Goal: Information Seeking & Learning: Learn about a topic

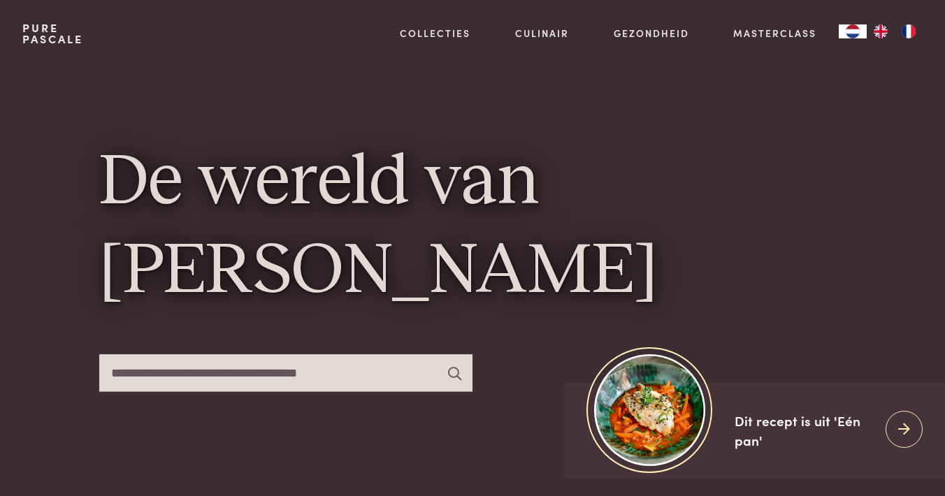
scroll to position [96, 0]
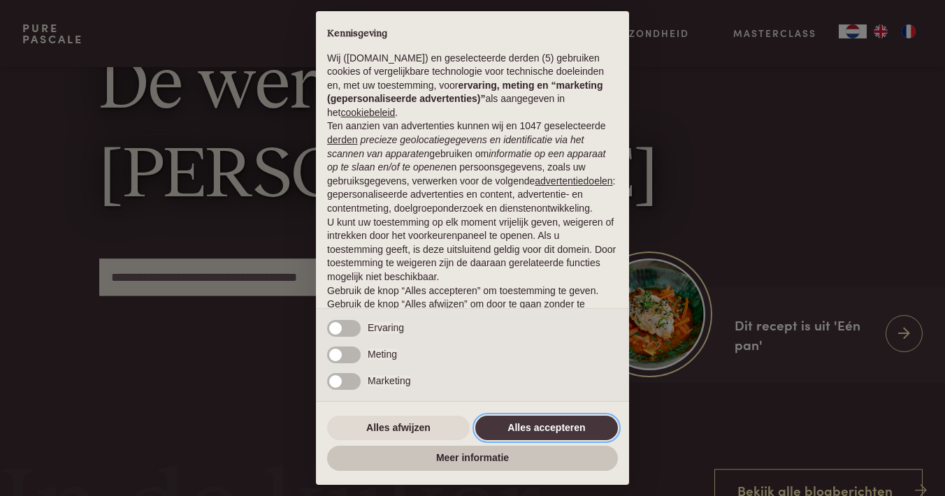
click at [529, 426] on button "Alles accepteren" at bounding box center [546, 428] width 143 height 25
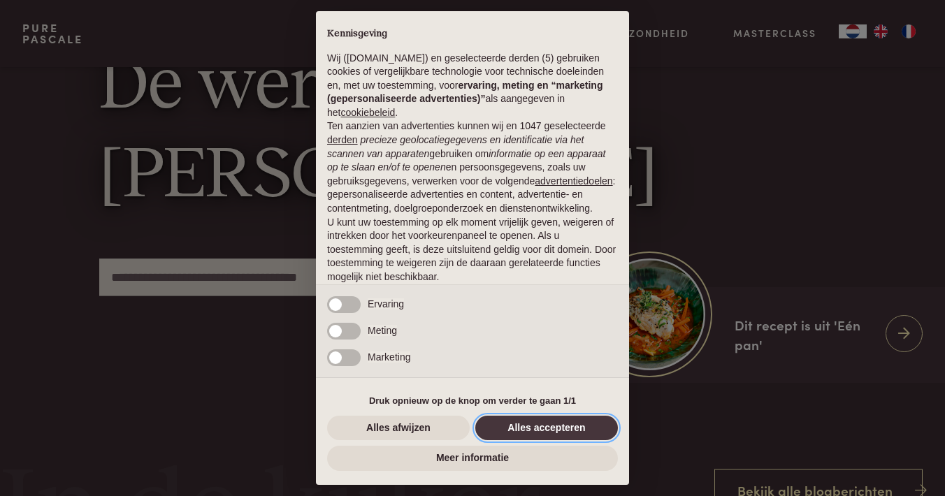
scroll to position [56, 0]
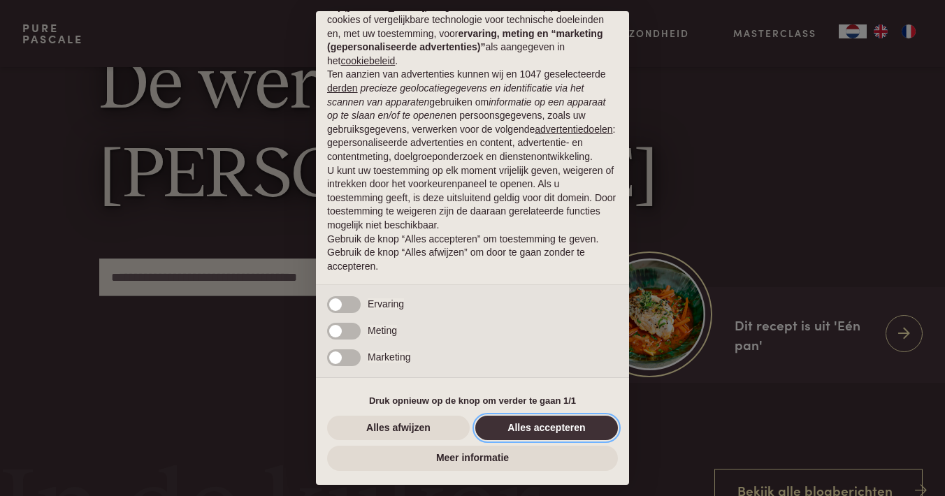
click at [531, 429] on button "Alles accepteren" at bounding box center [546, 428] width 143 height 25
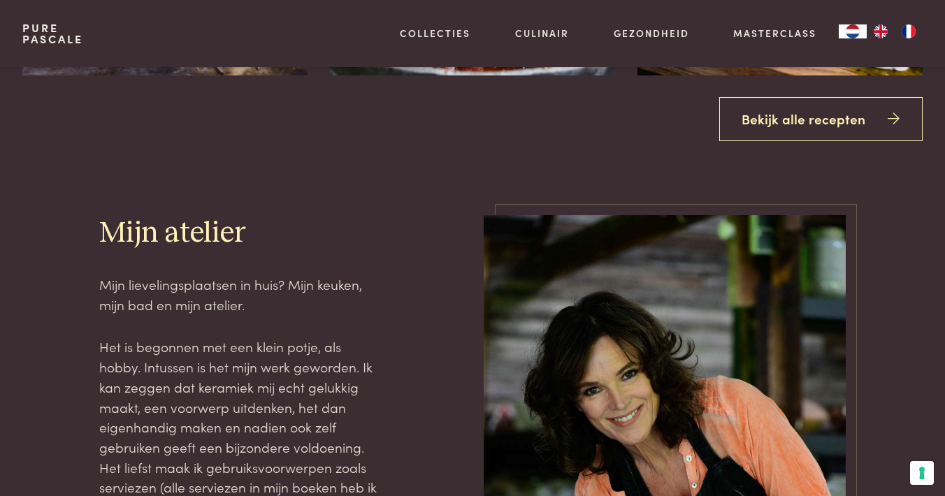
scroll to position [1764, 0]
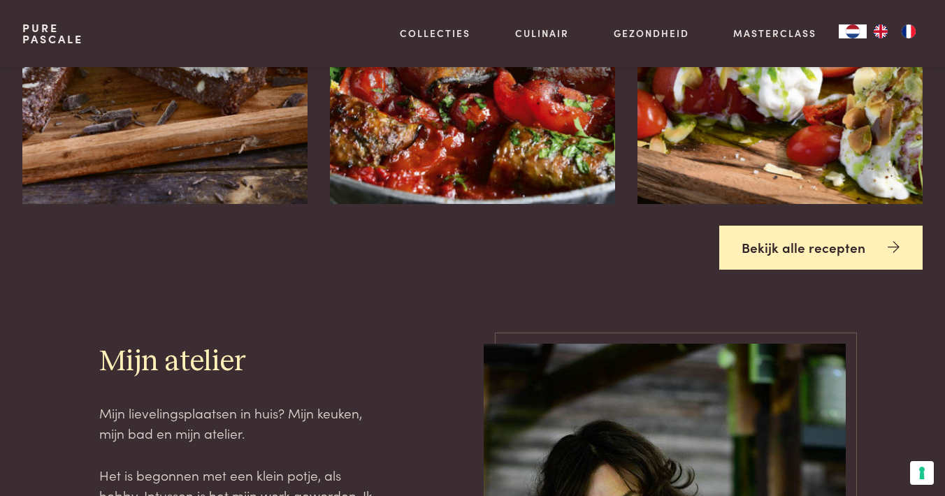
click at [767, 250] on link "Bekijk alle recepten" at bounding box center [821, 248] width 204 height 44
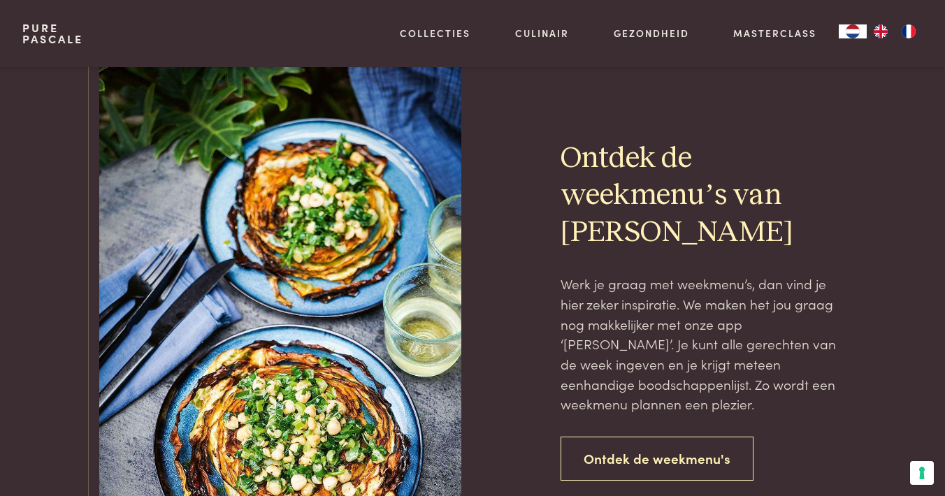
scroll to position [2942, 0]
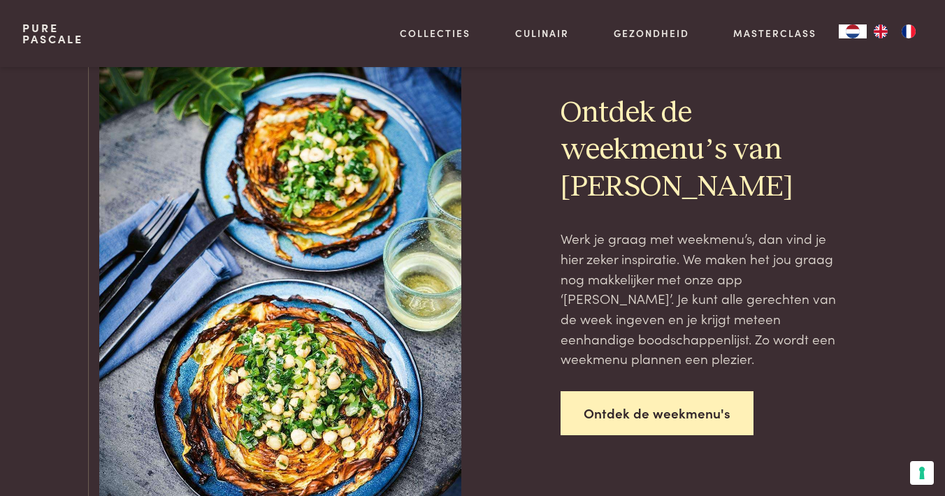
click at [651, 391] on link "Ontdek de weekmenu's" at bounding box center [656, 413] width 193 height 44
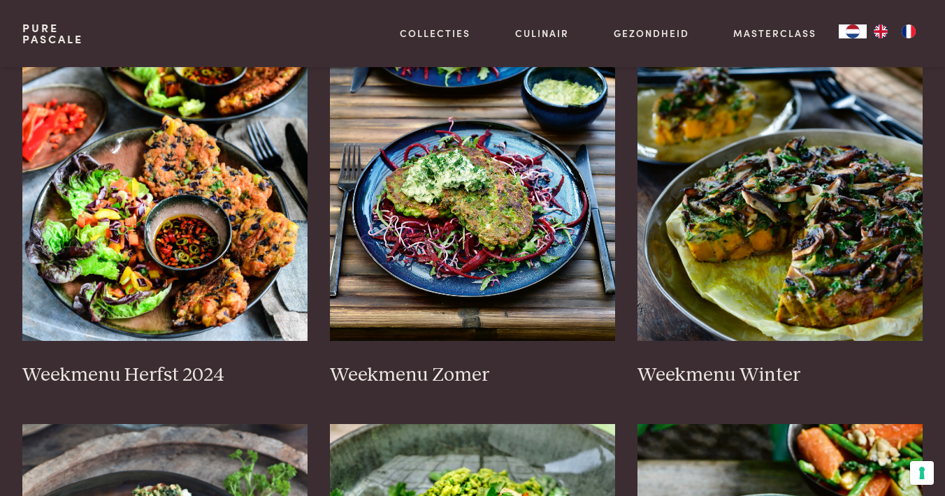
scroll to position [349, 0]
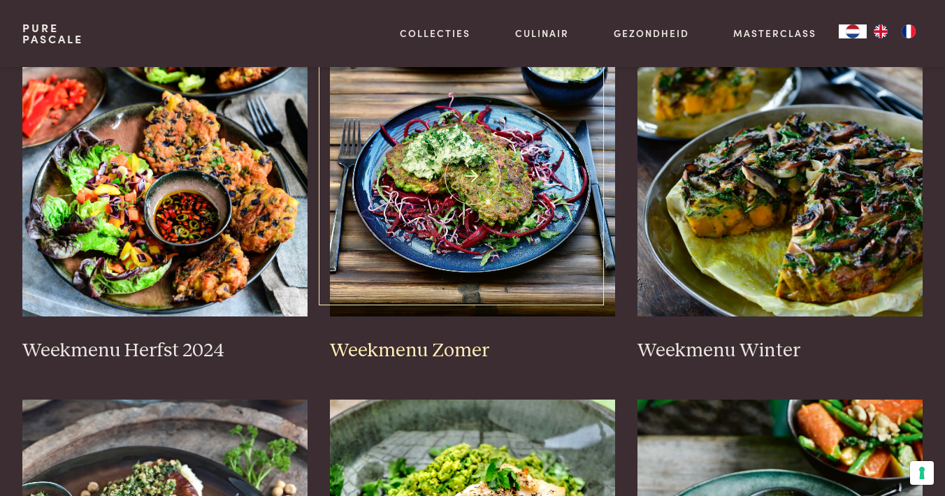
click at [478, 204] on img at bounding box center [472, 177] width 285 height 280
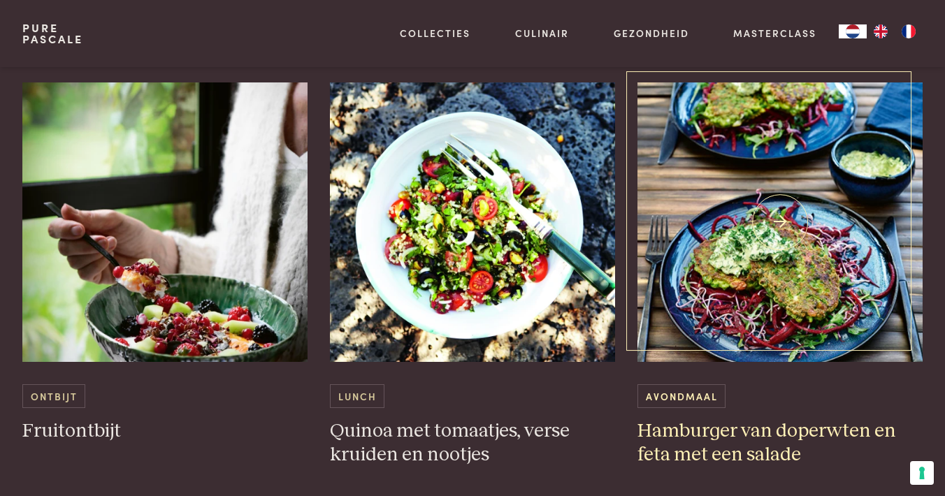
scroll to position [2519, 0]
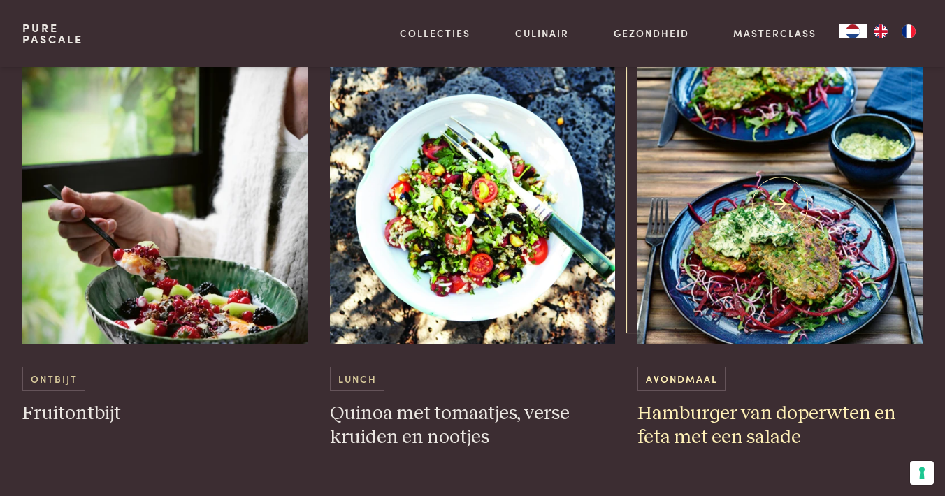
click at [776, 237] on img at bounding box center [779, 205] width 285 height 280
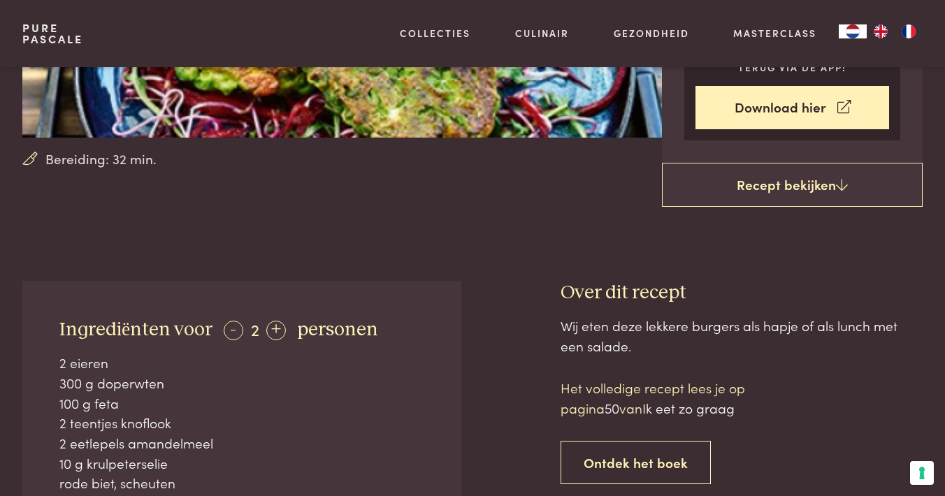
scroll to position [330, 0]
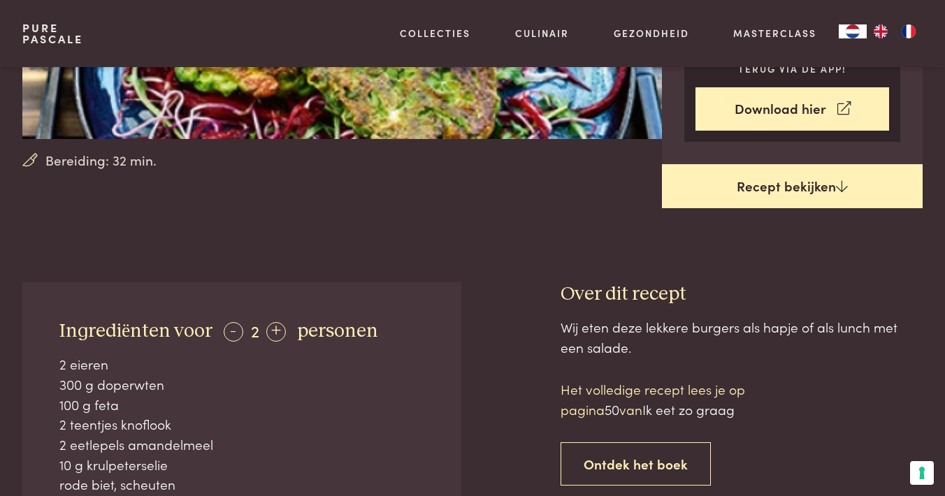
click at [796, 187] on link "Recept bekijken" at bounding box center [792, 186] width 261 height 45
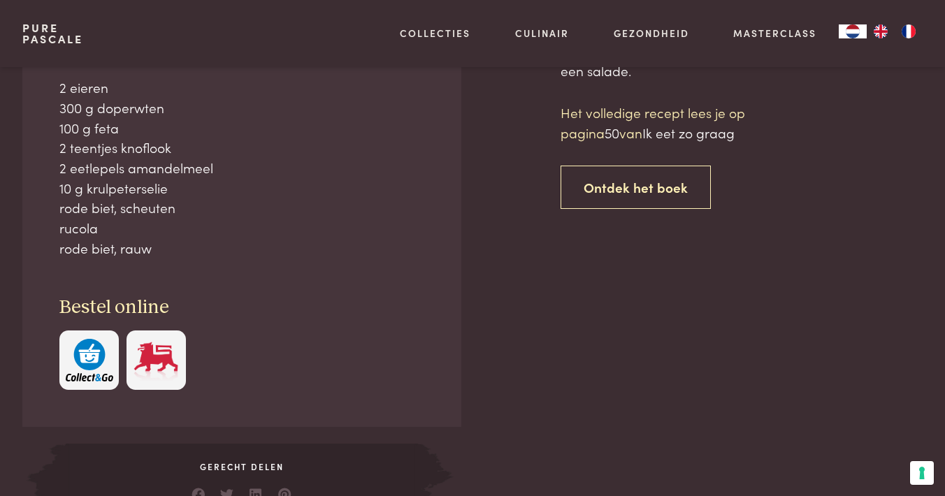
scroll to position [607, 0]
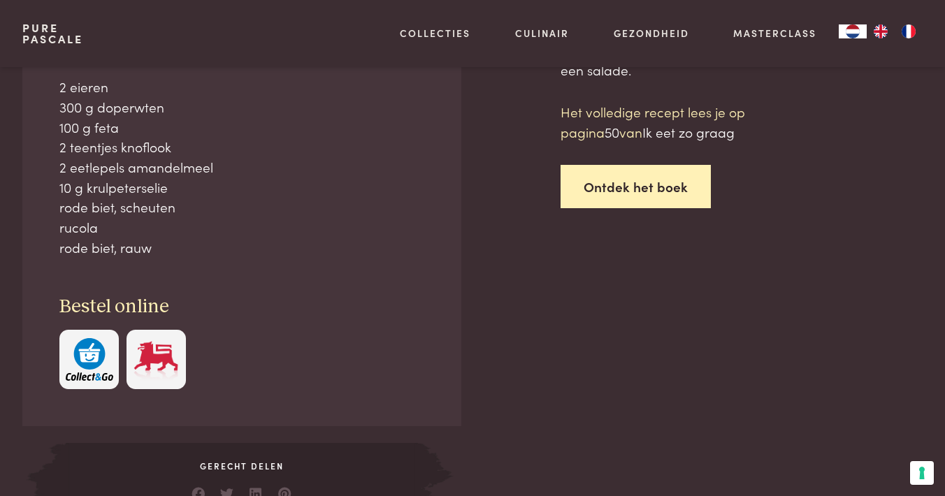
click at [628, 175] on link "Ontdek het boek" at bounding box center [635, 187] width 150 height 44
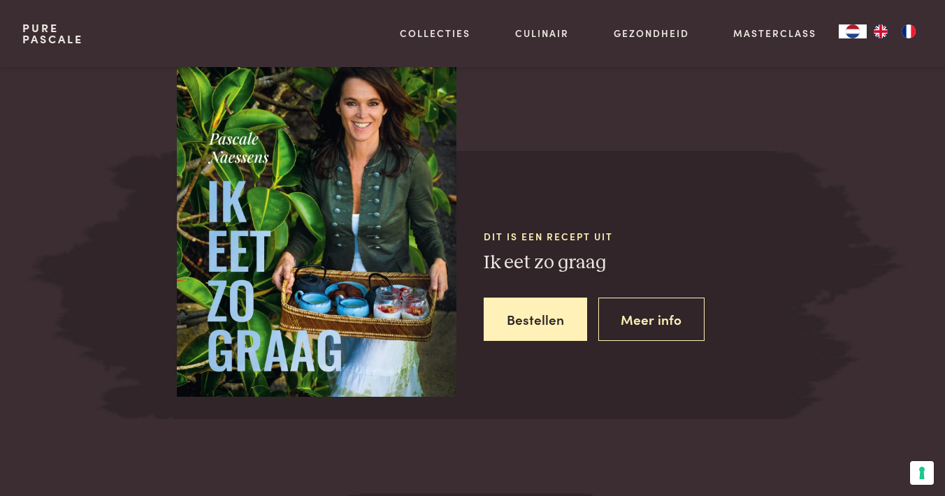
scroll to position [1266, 0]
